Goal: Obtain resource: Download file/media

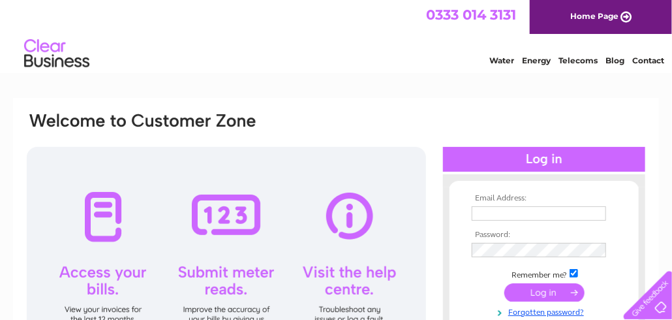
type input "ann@annhelmecarsales.com"
click at [522, 293] on input "submit" at bounding box center [544, 292] width 80 height 18
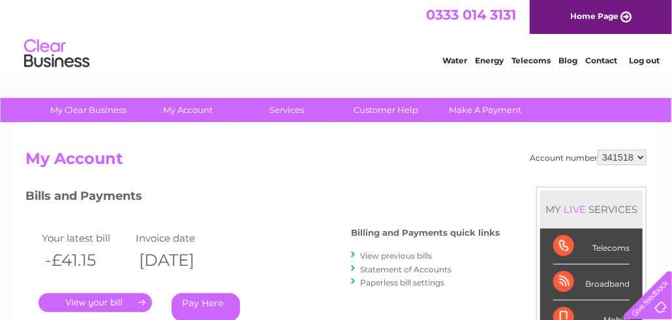
click at [637, 155] on select "341518 341521" at bounding box center [621, 157] width 49 height 16
select select "341521"
click at [597, 149] on select "341518 341521" at bounding box center [621, 157] width 49 height 16
click at [112, 302] on link "." at bounding box center [94, 302] width 113 height 19
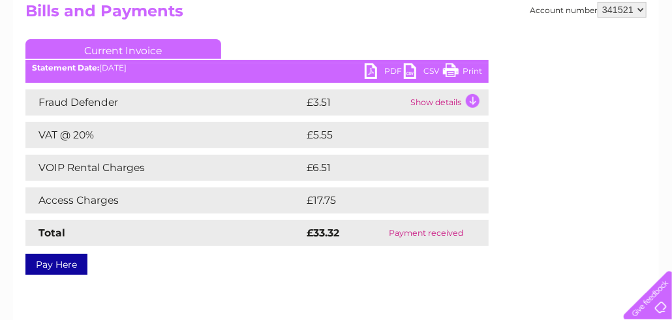
scroll to position [158, 0]
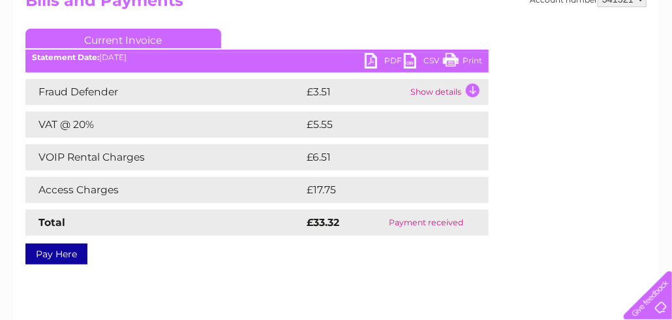
click at [459, 91] on td "Show details" at bounding box center [448, 92] width 82 height 26
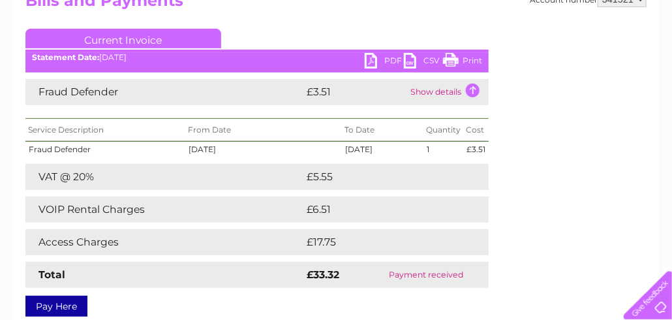
click at [381, 64] on link "PDF" at bounding box center [384, 62] width 39 height 19
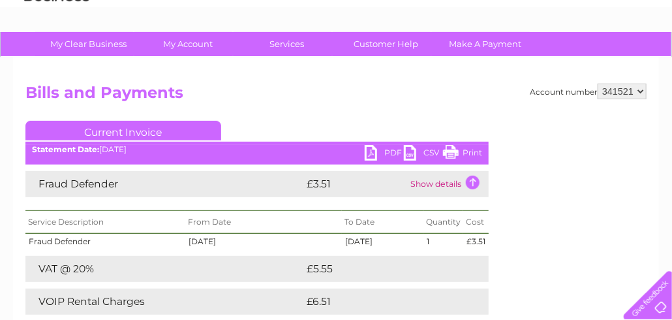
scroll to position [23, 0]
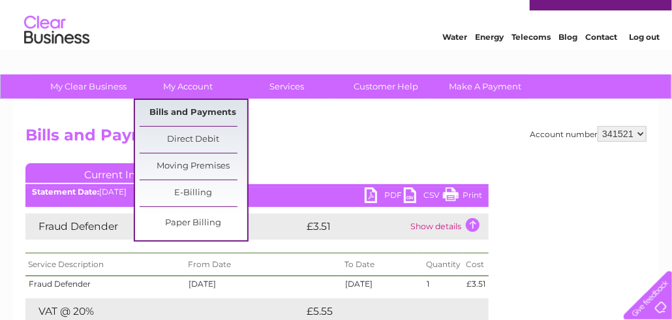
click at [191, 113] on link "Bills and Payments" at bounding box center [194, 113] width 108 height 26
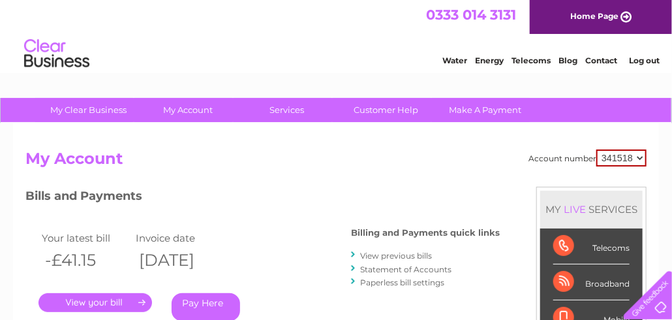
click at [639, 155] on select "341518 341521" at bounding box center [621, 157] width 50 height 17
select select "341521"
click at [597, 149] on select "341518 341521" at bounding box center [621, 157] width 50 height 17
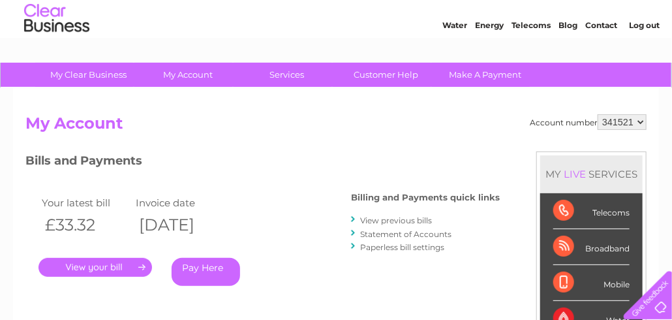
scroll to position [11, 0]
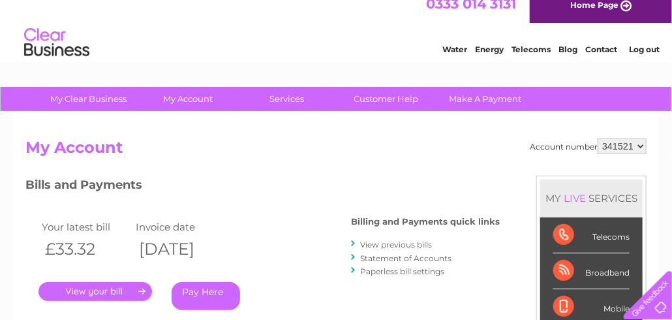
click at [415, 241] on link "View previous bills" at bounding box center [396, 244] width 72 height 10
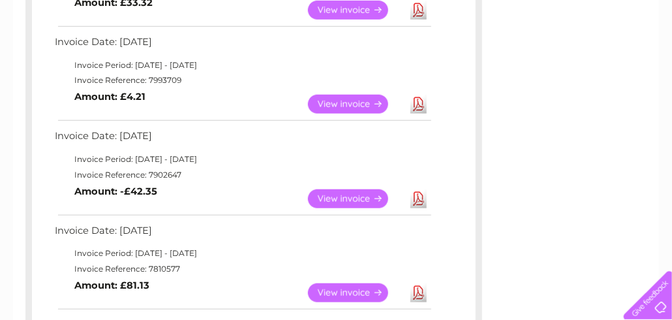
scroll to position [429, 0]
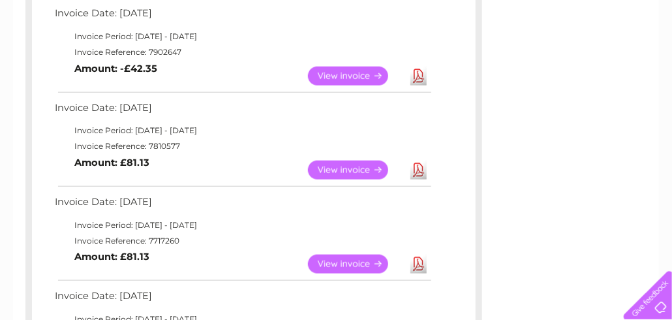
click at [362, 262] on link "View" at bounding box center [356, 263] width 96 height 19
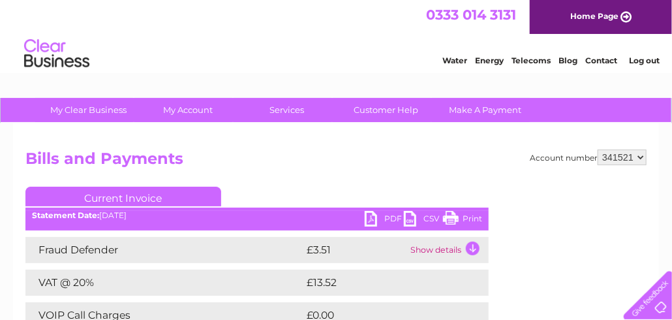
click at [397, 220] on link "PDF" at bounding box center [384, 220] width 39 height 19
click at [460, 202] on ul "Current Invoice" at bounding box center [256, 199] width 463 height 24
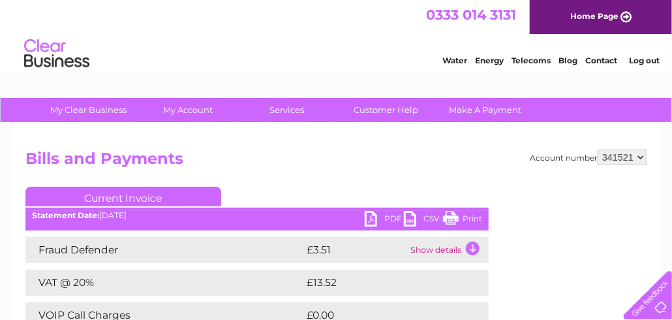
click at [392, 222] on link "PDF" at bounding box center [384, 220] width 39 height 19
